Goal: Task Accomplishment & Management: Manage account settings

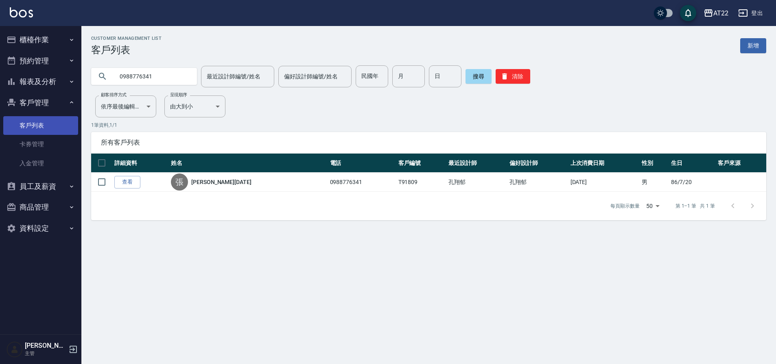
click at [32, 129] on link "客戶列表" at bounding box center [40, 125] width 75 height 19
click at [141, 75] on input "0988776341" at bounding box center [152, 76] width 76 height 22
paste input "16578248"
type input "0916578248"
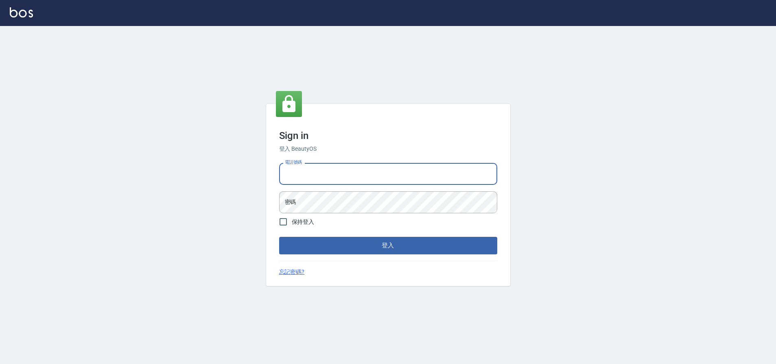
type input "0952958204"
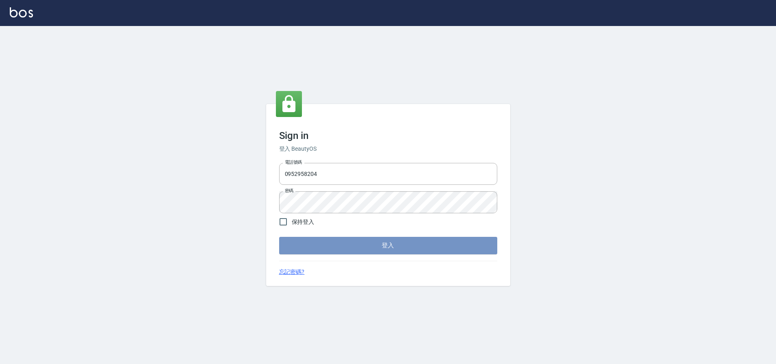
click at [311, 240] on button "登入" at bounding box center [388, 245] width 218 height 17
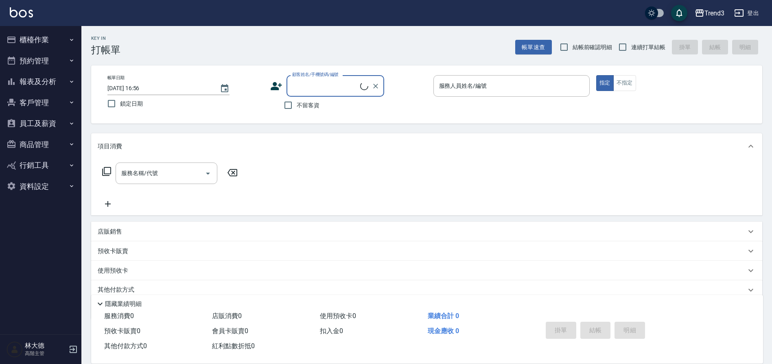
click at [760, 14] on button "登出" at bounding box center [745, 13] width 31 height 15
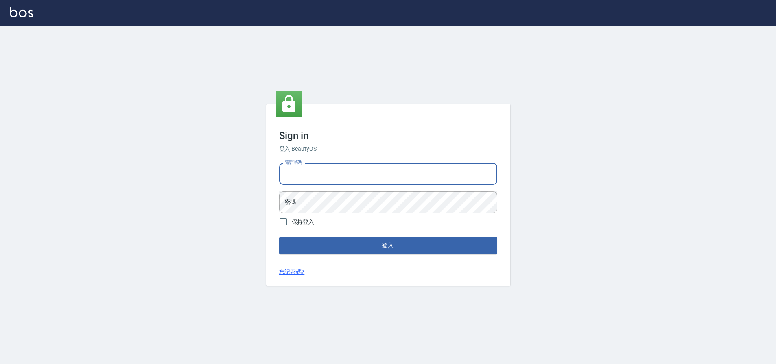
type input "0952958204"
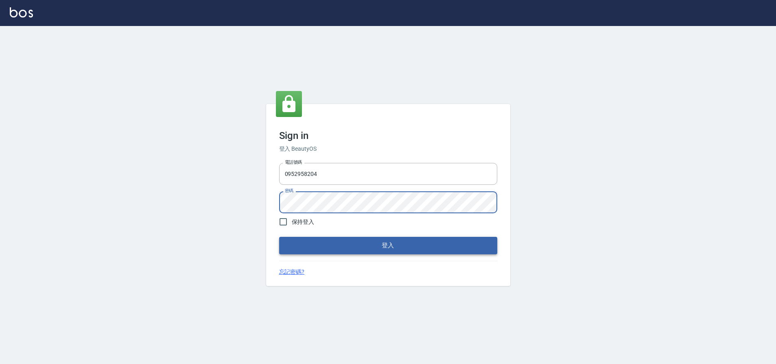
click at [345, 240] on button "登入" at bounding box center [388, 245] width 218 height 17
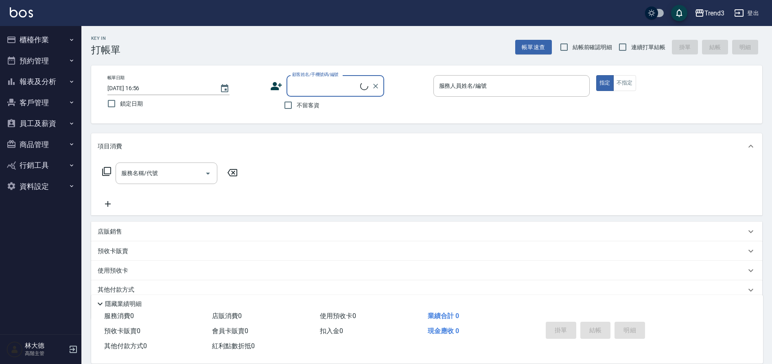
click at [754, 16] on button "登出" at bounding box center [745, 13] width 31 height 15
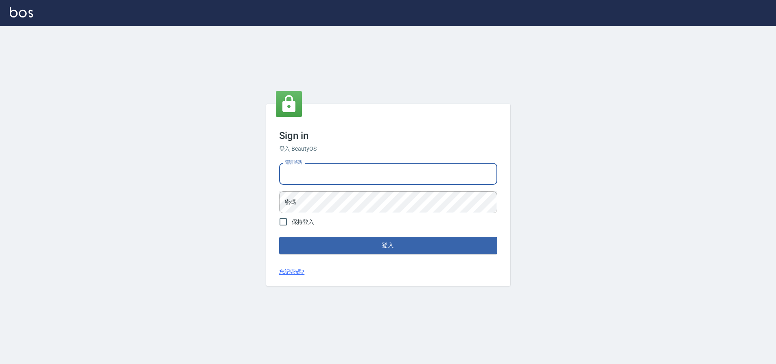
type input "0936888819"
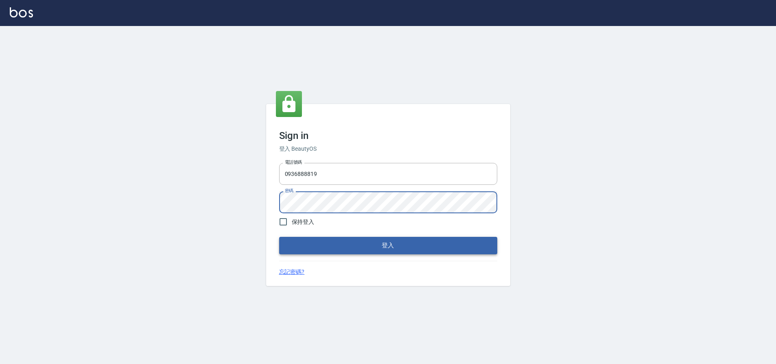
click at [323, 244] on button "登入" at bounding box center [388, 245] width 218 height 17
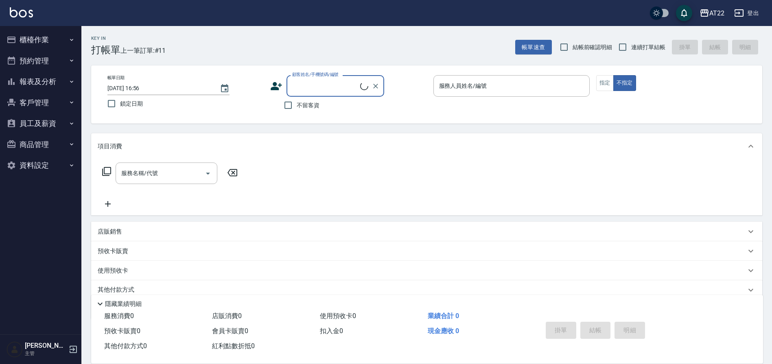
click at [55, 109] on button "客戶管理" at bounding box center [40, 102] width 75 height 21
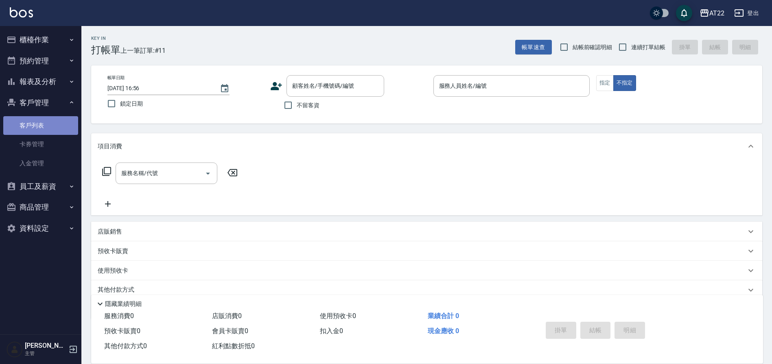
drag, startPoint x: 48, startPoint y: 129, endPoint x: 66, endPoint y: 128, distance: 18.3
click at [48, 129] on link "客戶列表" at bounding box center [40, 125] width 75 height 19
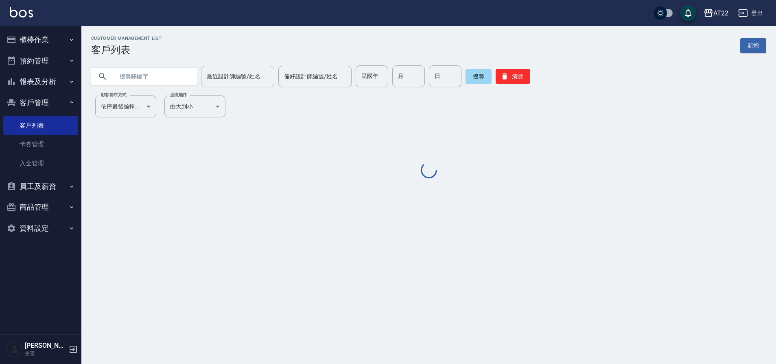
click at [134, 79] on input "text" at bounding box center [152, 76] width 76 height 22
paste input "0916578248"
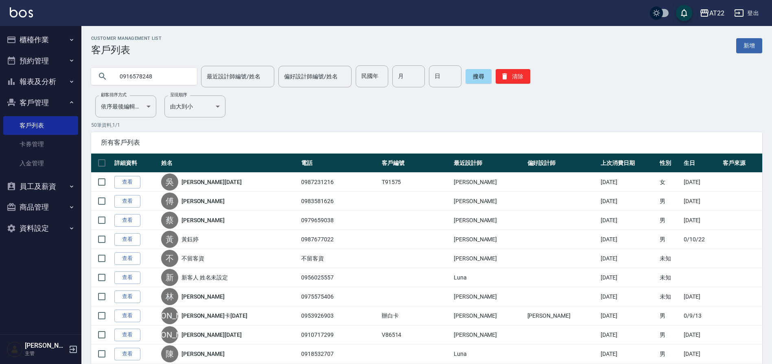
type input "0916578248"
